Goal: Transaction & Acquisition: Obtain resource

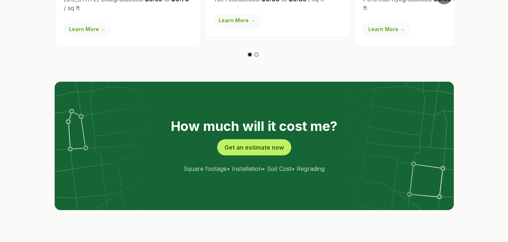
scroll to position [1437, 0]
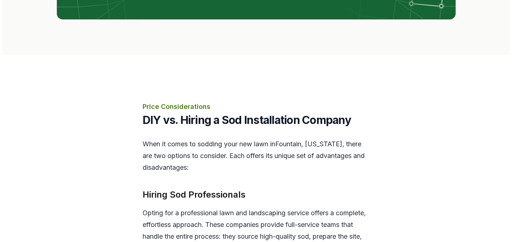
scroll to position [1613, 0]
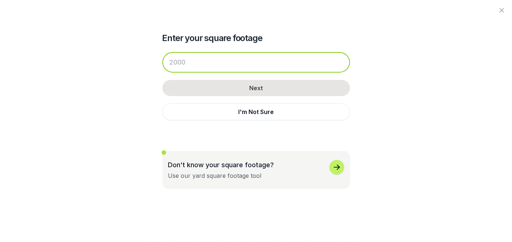
click at [233, 73] on input "number" at bounding box center [256, 62] width 188 height 21
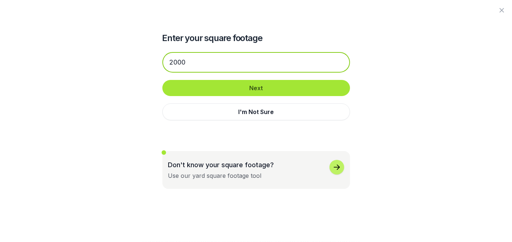
type input "2000"
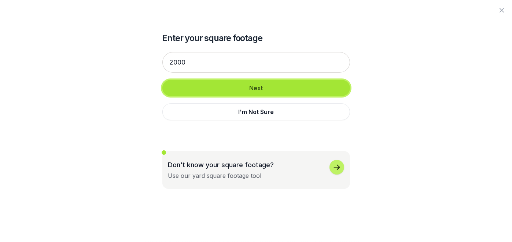
click at [255, 95] on button "Next" at bounding box center [256, 88] width 188 height 16
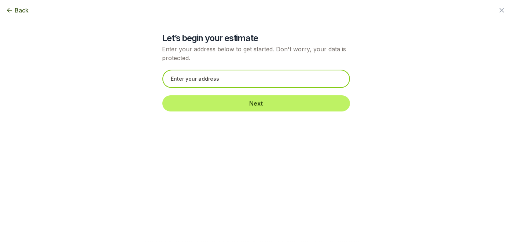
click at [206, 88] on input "text" at bounding box center [256, 79] width 188 height 18
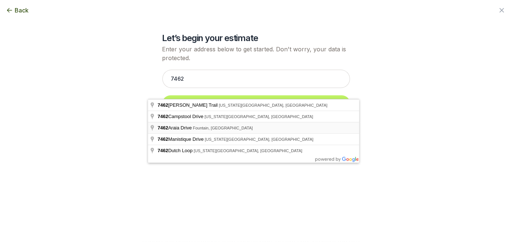
type input "[STREET_ADDRESS]"
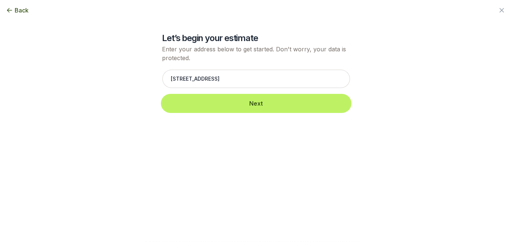
click at [251, 111] on button "Next" at bounding box center [256, 103] width 188 height 16
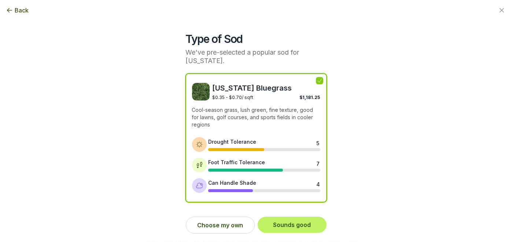
scroll to position [26, 0]
click at [229, 222] on button "Choose my own" at bounding box center [220, 225] width 69 height 17
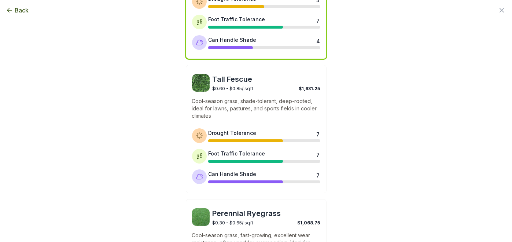
scroll to position [97, 0]
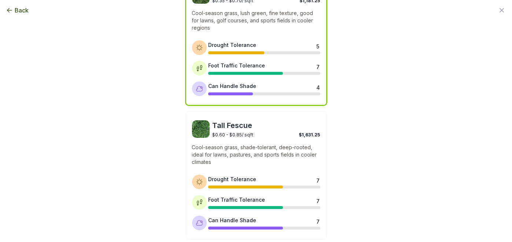
click at [228, 90] on div "Can Handle Shade" at bounding box center [232, 86] width 48 height 8
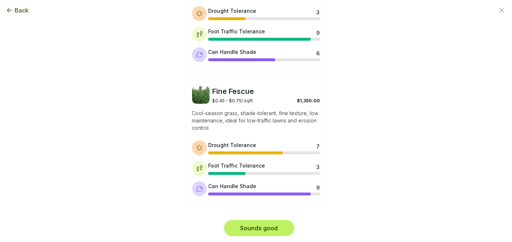
scroll to position [478, 0]
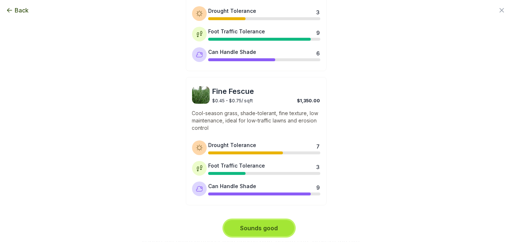
click at [252, 221] on button "Sounds good" at bounding box center [259, 228] width 70 height 16
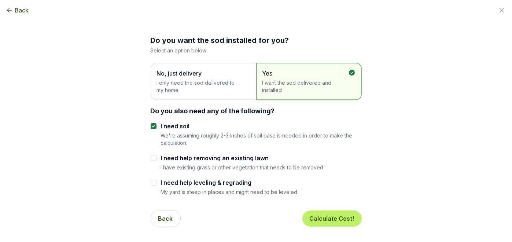
click at [206, 94] on span "I only need the sod delivered to my home" at bounding box center [200, 86] width 86 height 15
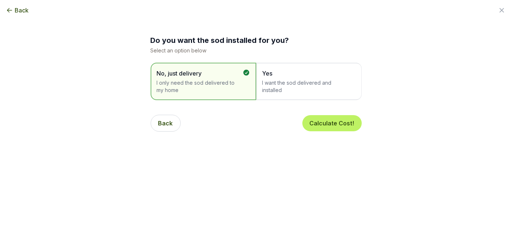
click at [283, 94] on span "I want the sod delivered and installed" at bounding box center [305, 86] width 86 height 15
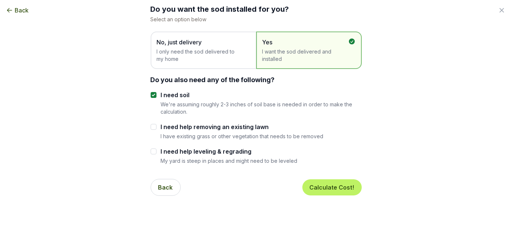
scroll to position [29, 0]
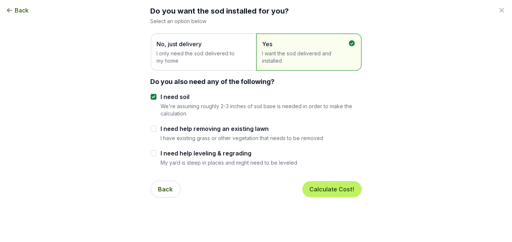
click at [186, 65] on span "I only need the sod delivered to my home" at bounding box center [200, 57] width 86 height 15
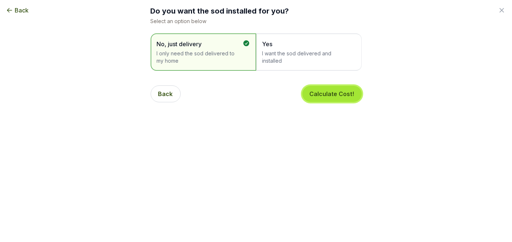
click at [326, 102] on button "Calculate Cost!" at bounding box center [331, 94] width 59 height 16
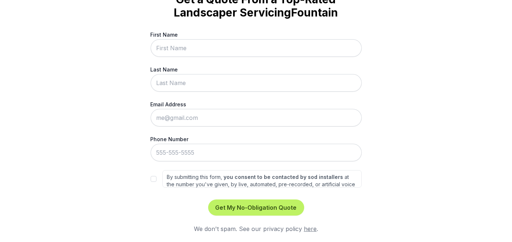
scroll to position [0, 0]
